Goal: Book appointment/travel/reservation

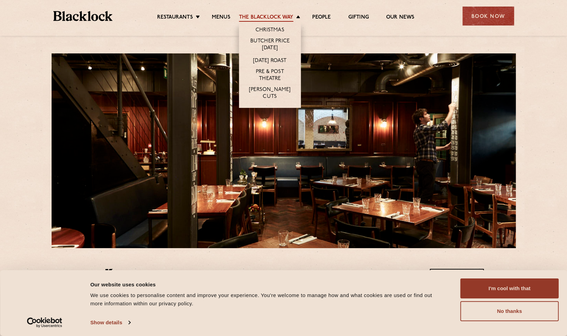
click at [269, 15] on link "The Blacklock Way" at bounding box center [266, 18] width 54 height 8
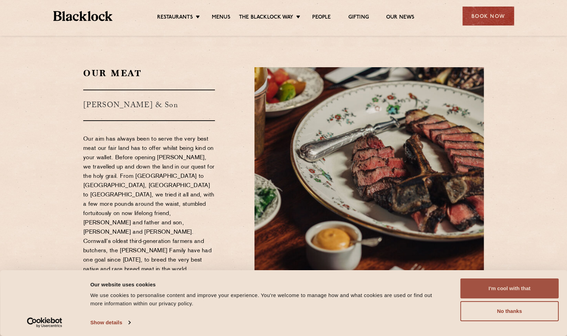
click at [497, 291] on button "I'm cool with that" at bounding box center [510, 288] width 98 height 20
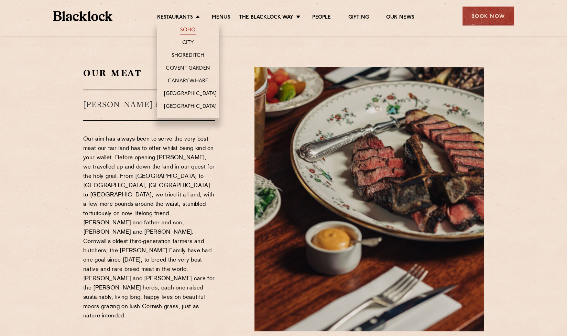
click at [189, 30] on link "Soho" at bounding box center [188, 31] width 16 height 8
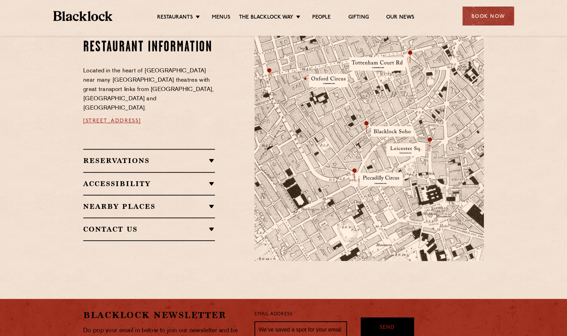
scroll to position [407, 0]
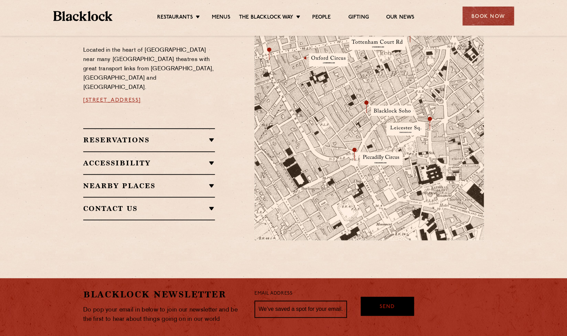
click at [212, 136] on h2 "Reservations" at bounding box center [149, 140] width 132 height 8
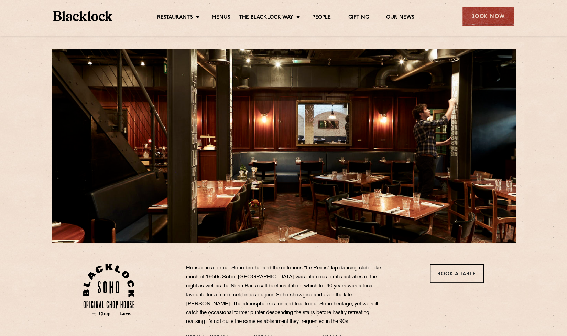
scroll to position [0, 0]
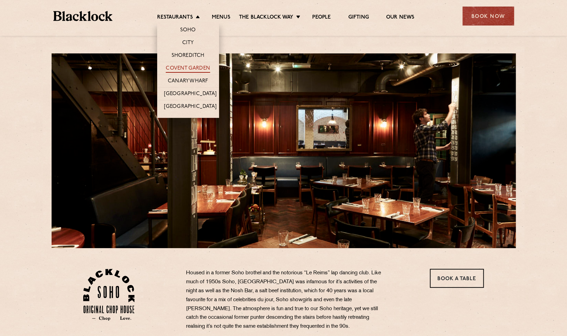
click at [188, 66] on link "Covent Garden" at bounding box center [188, 69] width 44 height 8
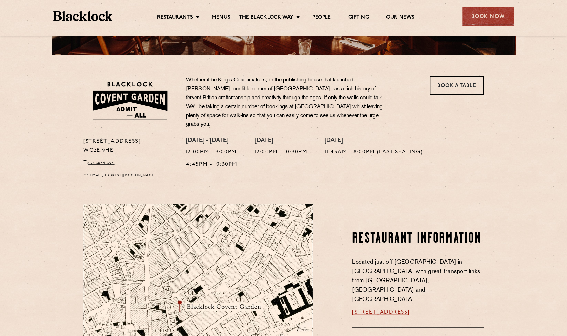
scroll to position [357, 0]
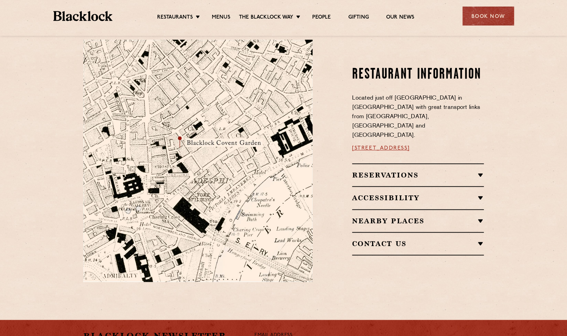
click at [392, 163] on div "Reservations Walk-Ins Walk-ins are always warmly welcome. Do pop in and we’ll g…" at bounding box center [418, 174] width 132 height 23
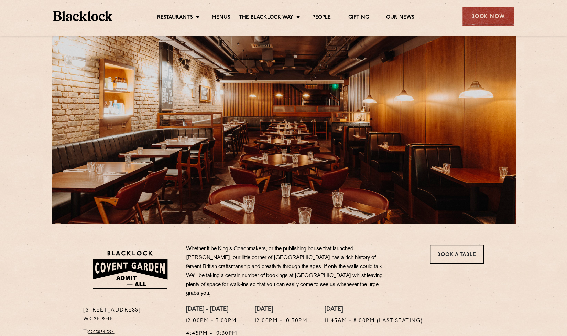
scroll to position [0, 0]
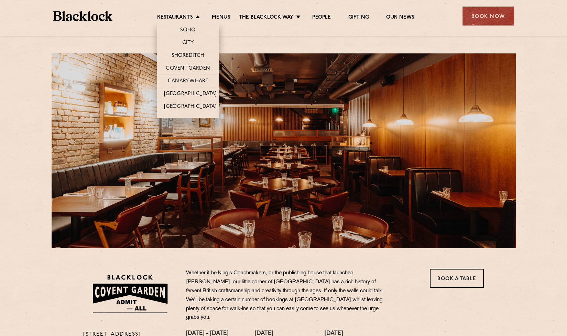
click at [196, 17] on li "Restaurants Soho City Shoreditch Covent Garden Canary Wharf Manchester Birmingh…" at bounding box center [180, 18] width 46 height 8
